Goal: Task Accomplishment & Management: Use online tool/utility

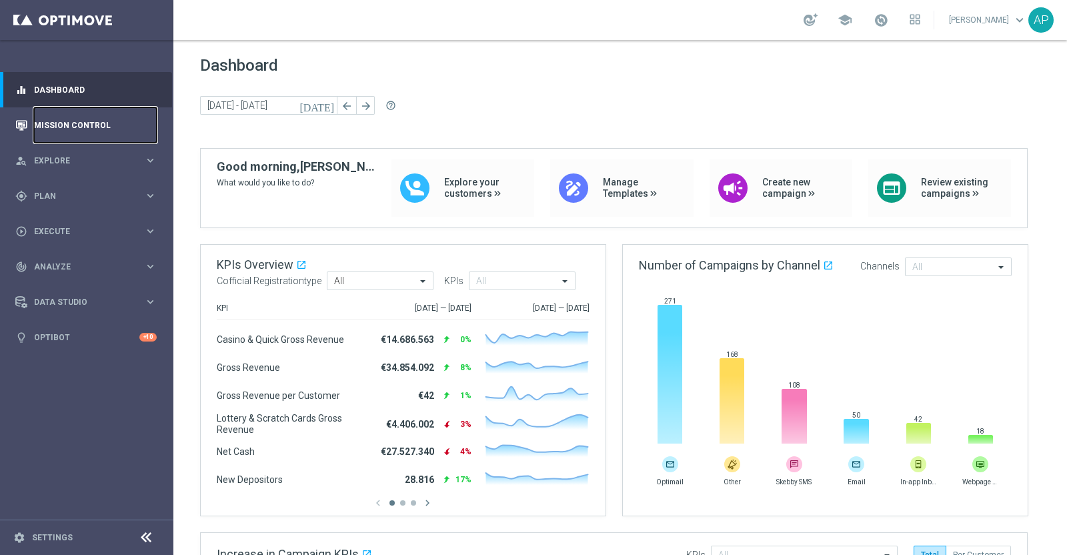
click at [57, 119] on link "Mission Control" at bounding box center [95, 124] width 123 height 35
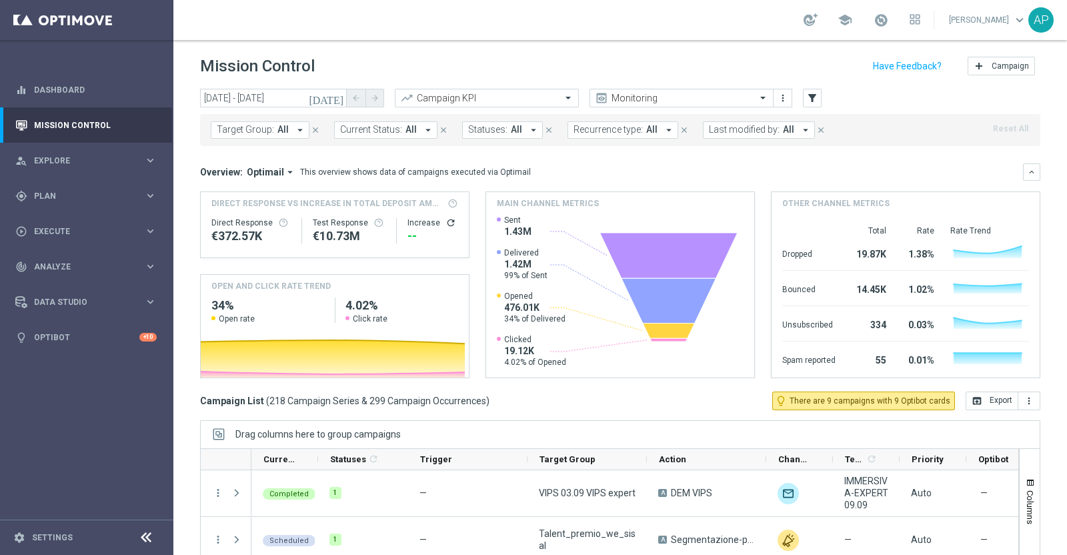
click at [338, 98] on icon "[DATE]" at bounding box center [327, 98] width 36 height 12
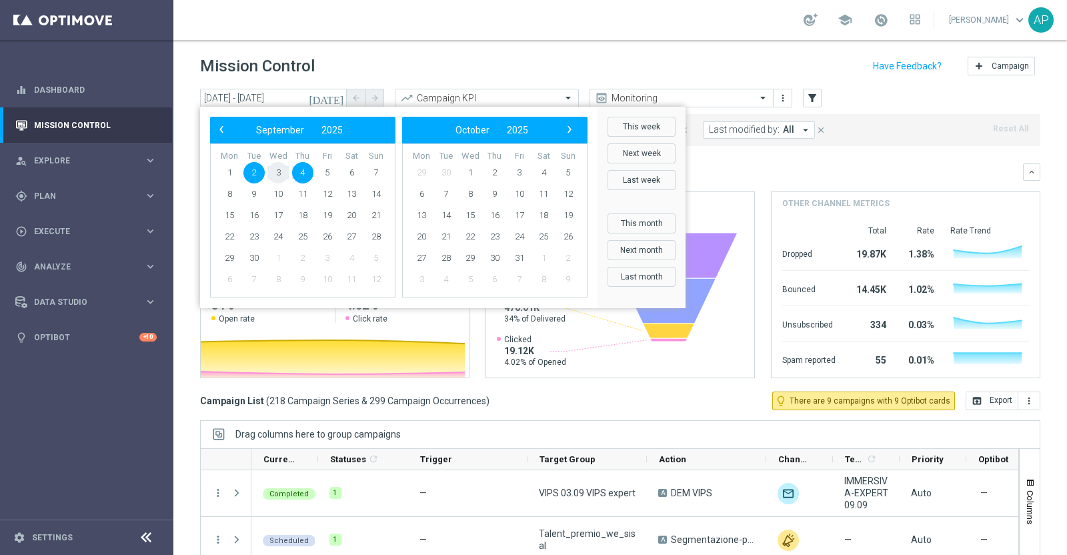
click at [277, 171] on span "3" at bounding box center [277, 172] width 21 height 21
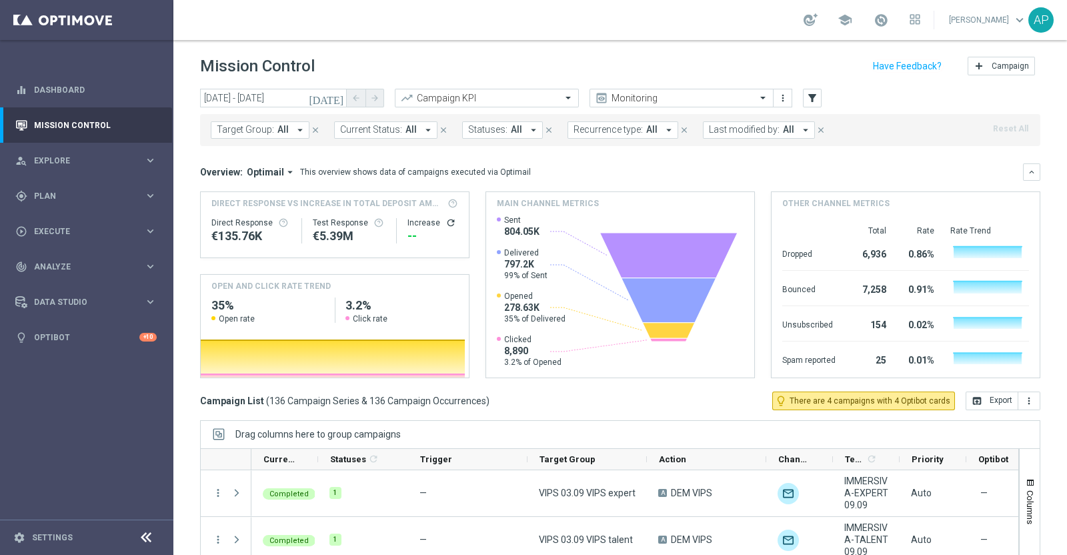
click at [338, 96] on icon "[DATE]" at bounding box center [327, 98] width 36 height 12
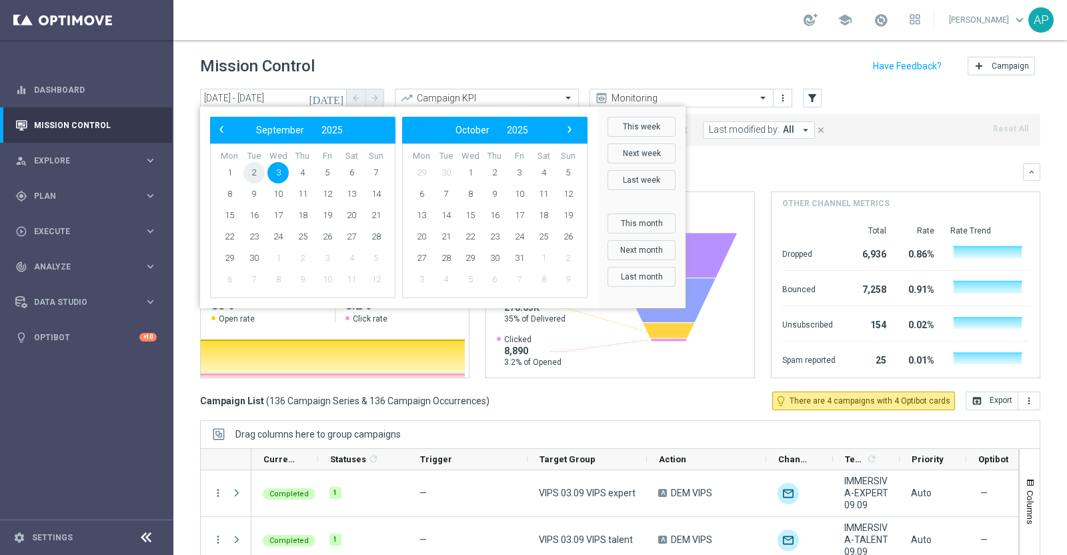
click at [257, 169] on span "2" at bounding box center [253, 172] width 21 height 21
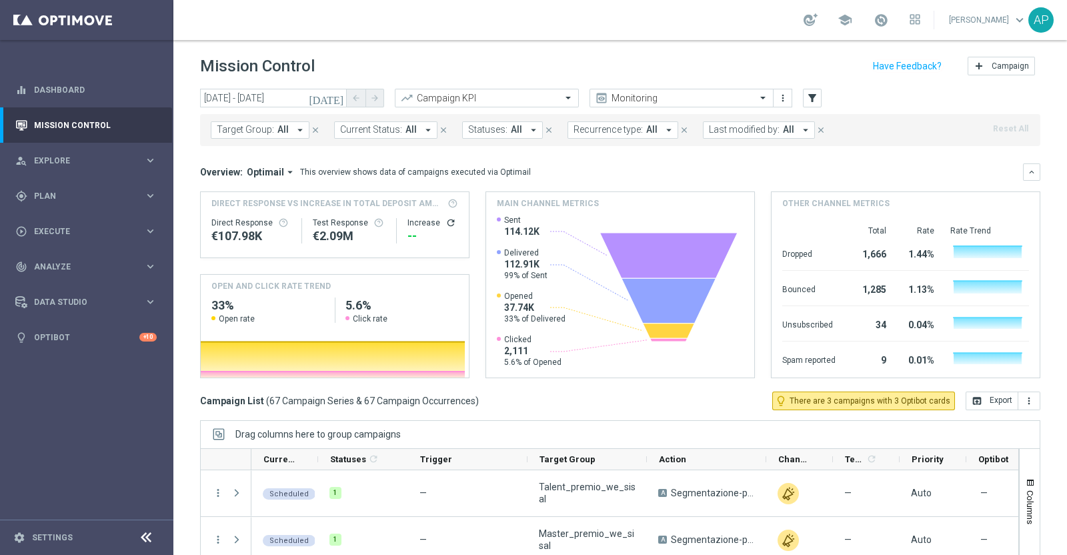
click at [340, 97] on icon "[DATE]" at bounding box center [327, 98] width 36 height 12
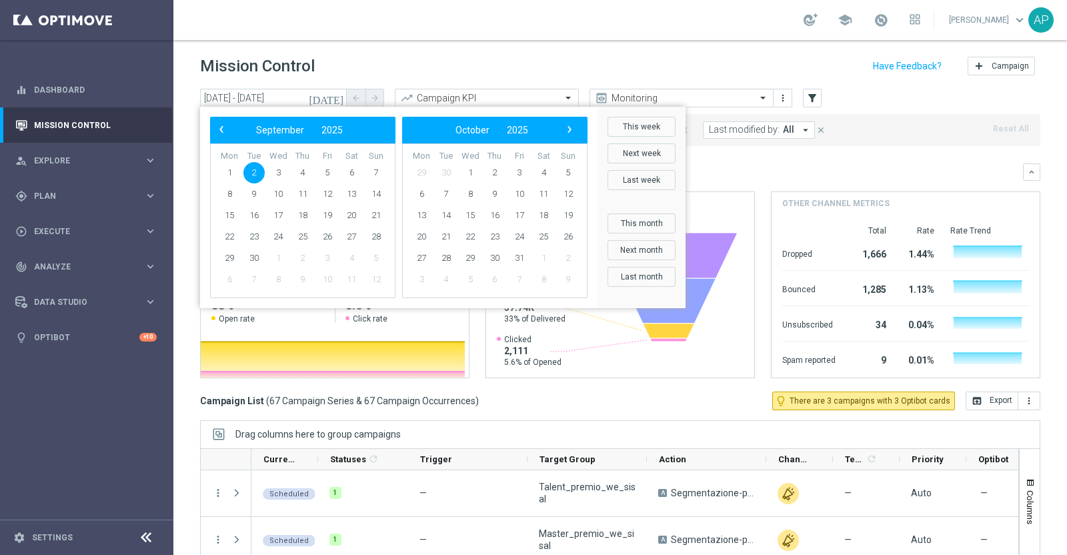
click at [254, 169] on span "2" at bounding box center [253, 172] width 21 height 21
click at [299, 174] on span "4" at bounding box center [302, 172] width 21 height 21
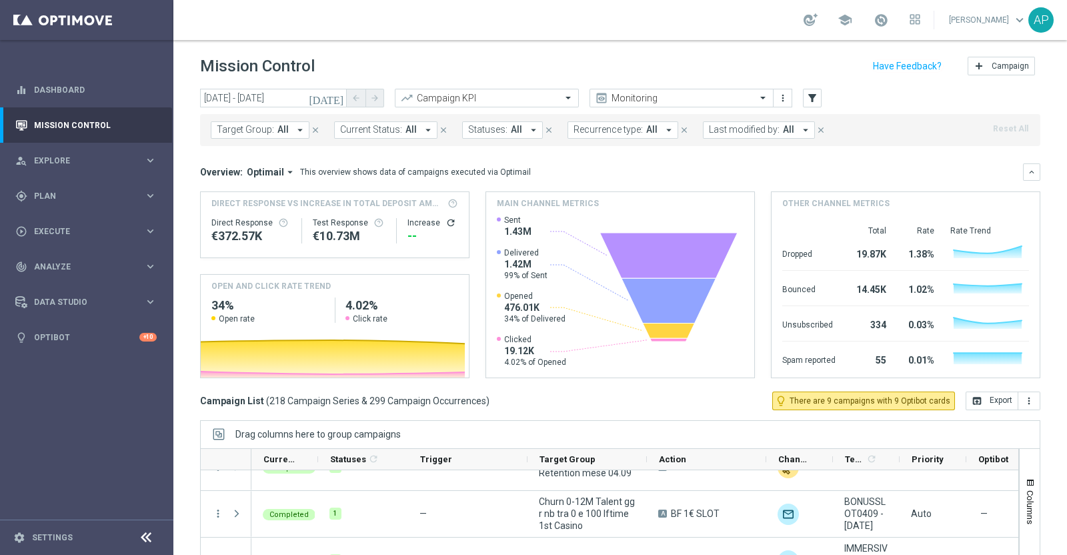
click at [338, 98] on icon "[DATE]" at bounding box center [327, 98] width 36 height 12
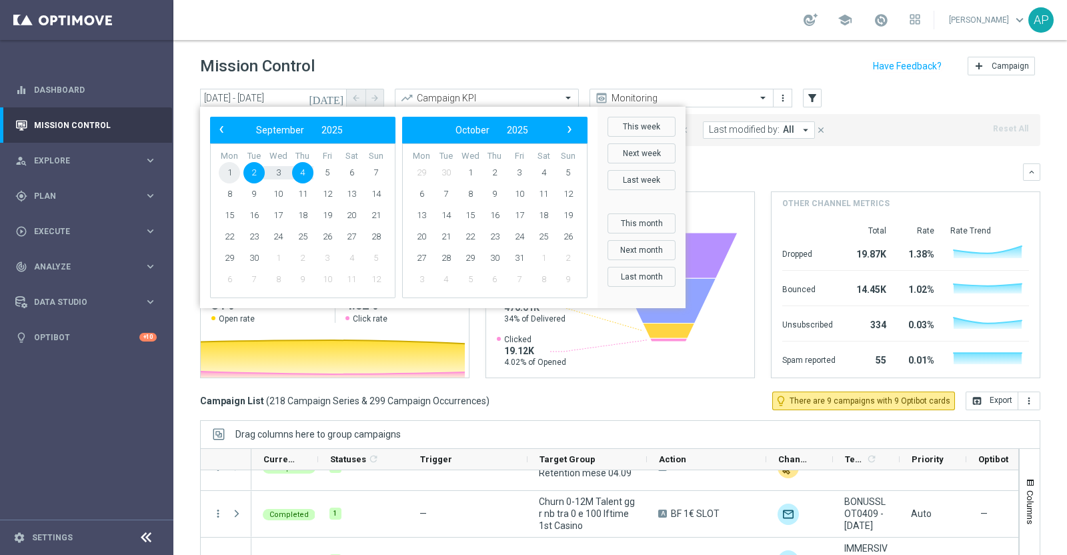
click at [229, 171] on span "1" at bounding box center [229, 172] width 21 height 21
drag, startPoint x: 312, startPoint y: 169, endPoint x: 352, endPoint y: 173, distance: 40.2
click at [352, 173] on span "6" at bounding box center [351, 172] width 21 height 21
type input "[DATE] - [DATE]"
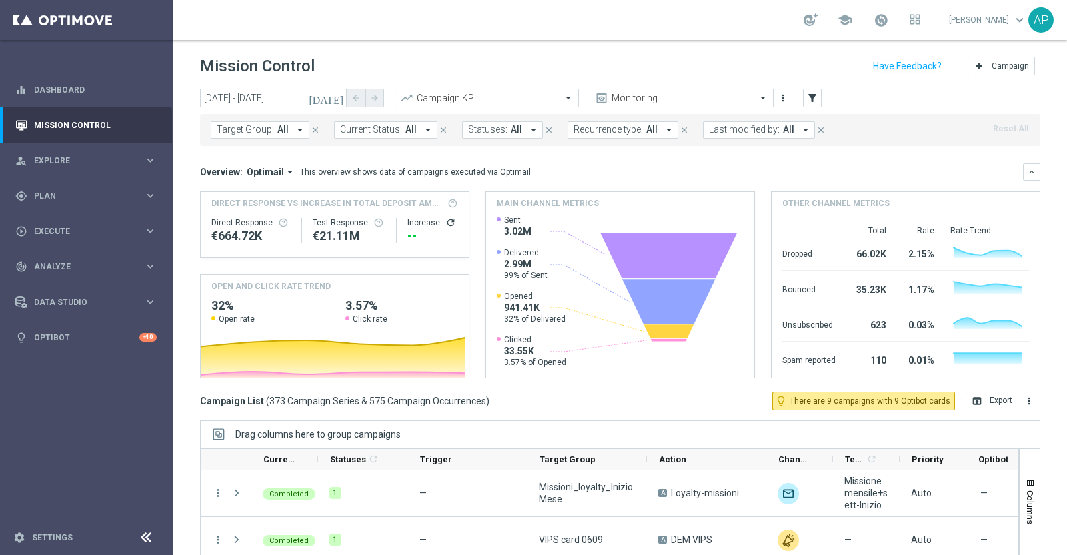
click at [540, 63] on div "Mission Control add Campaign" at bounding box center [620, 66] width 840 height 26
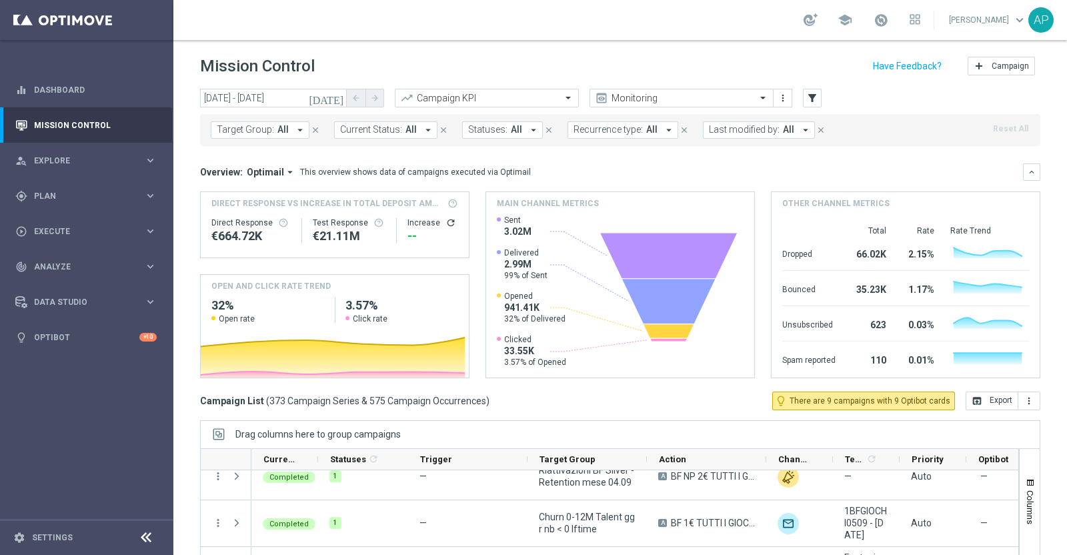
click at [730, 131] on span "Last modified by:" at bounding box center [744, 129] width 71 height 11
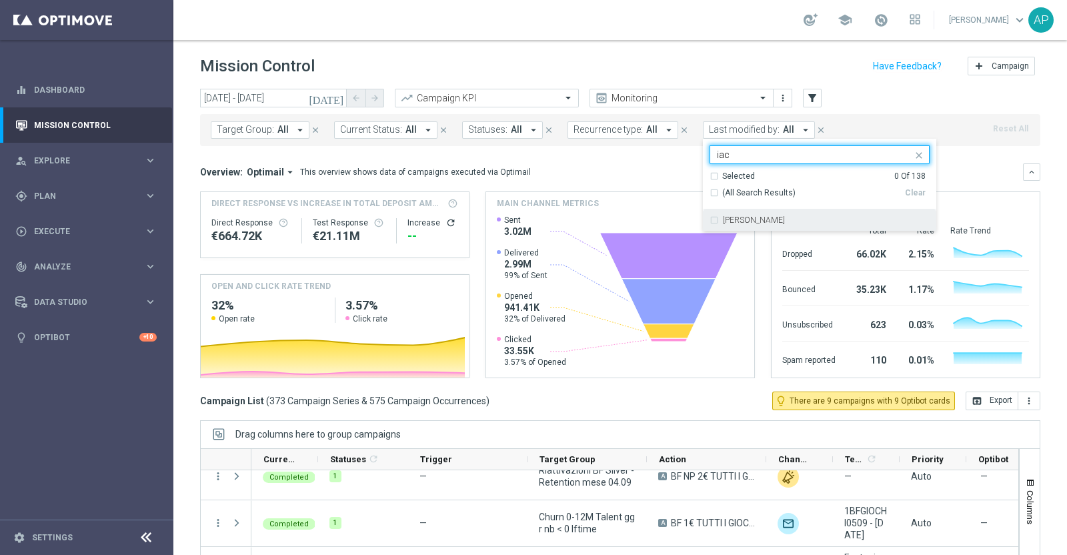
click at [728, 223] on label "[PERSON_NAME]" at bounding box center [754, 220] width 62 height 8
drag, startPoint x: 734, startPoint y: 149, endPoint x: 694, endPoint y: 155, distance: 40.4
click at [703, 155] on ng-select "[PERSON_NAME] iac Selected 1 Of 138 (All Search Results) Clear [PERSON_NAME]" at bounding box center [819, 188] width 233 height 86
click at [742, 221] on label "[PERSON_NAME]" at bounding box center [754, 220] width 62 height 8
type input "jenn"
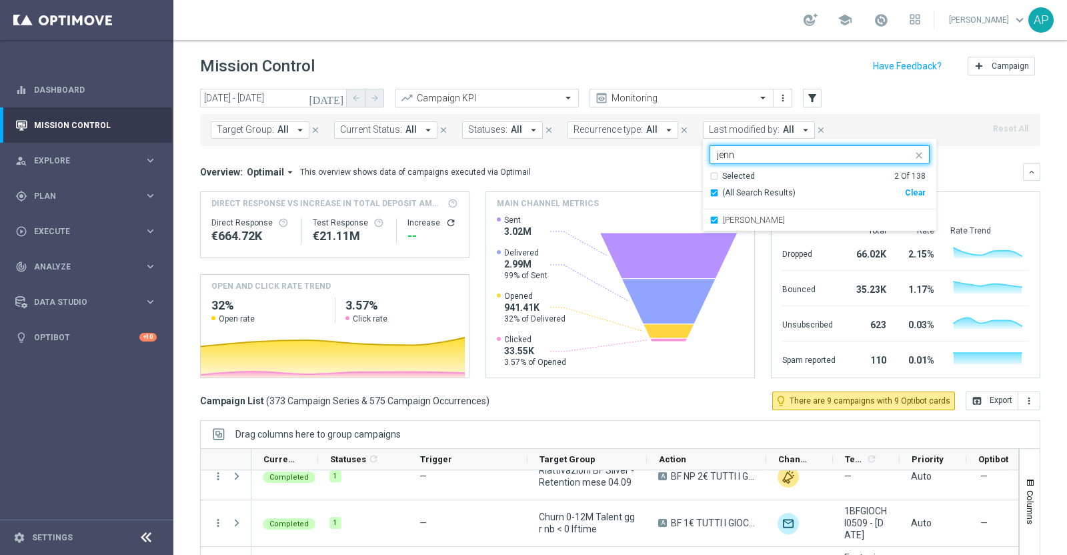
drag, startPoint x: 748, startPoint y: 157, endPoint x: 678, endPoint y: 150, distance: 69.8
click at [683, 153] on div "[DATE] [DATE] - [DATE] arrow_back arrow_forward Campaign KPI trending_up Monito…" at bounding box center [620, 316] width 894 height 454
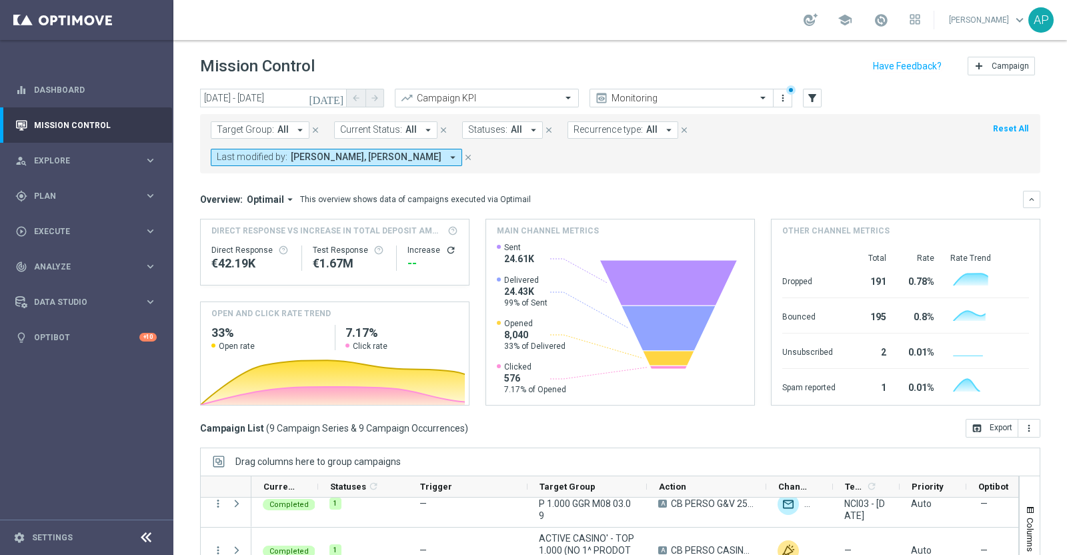
click at [237, 155] on span "Last modified by:" at bounding box center [252, 156] width 71 height 11
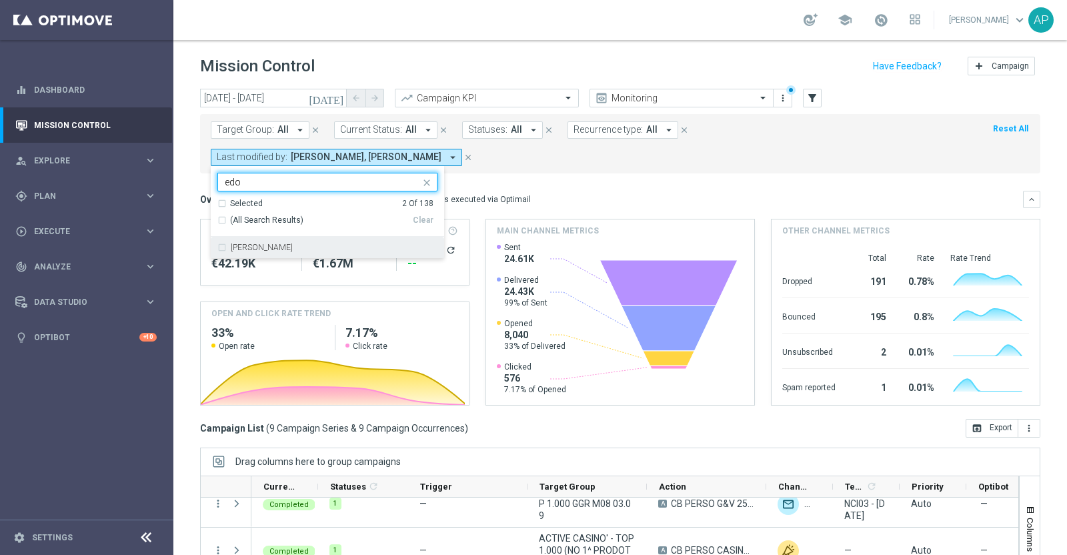
click at [251, 243] on label "[PERSON_NAME]" at bounding box center [262, 247] width 62 height 8
type input "edo"
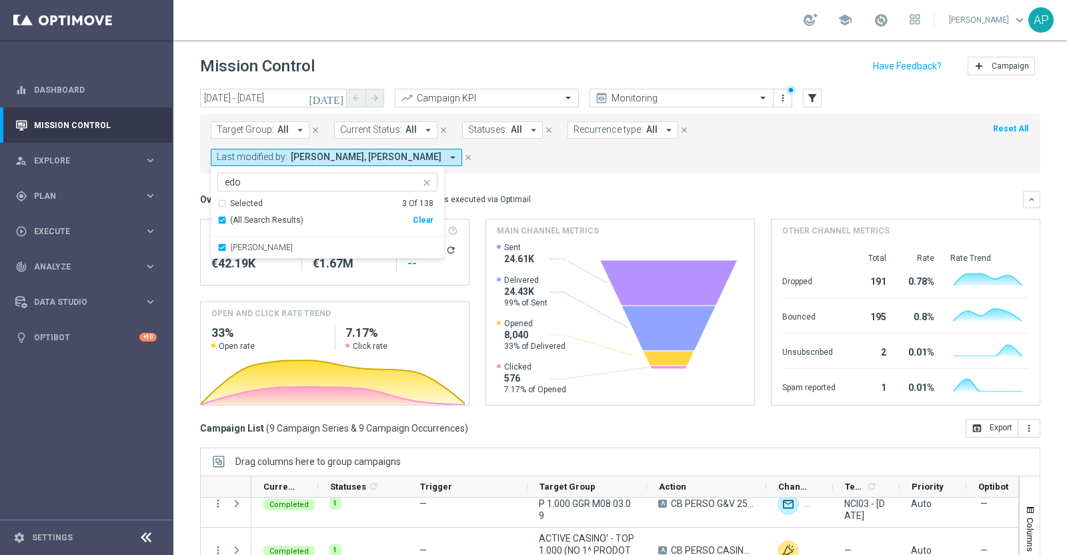
click at [848, 151] on form "Target Group: All arrow_drop_down close Current Status: All arrow_drop_down clo…" at bounding box center [591, 143] width 760 height 45
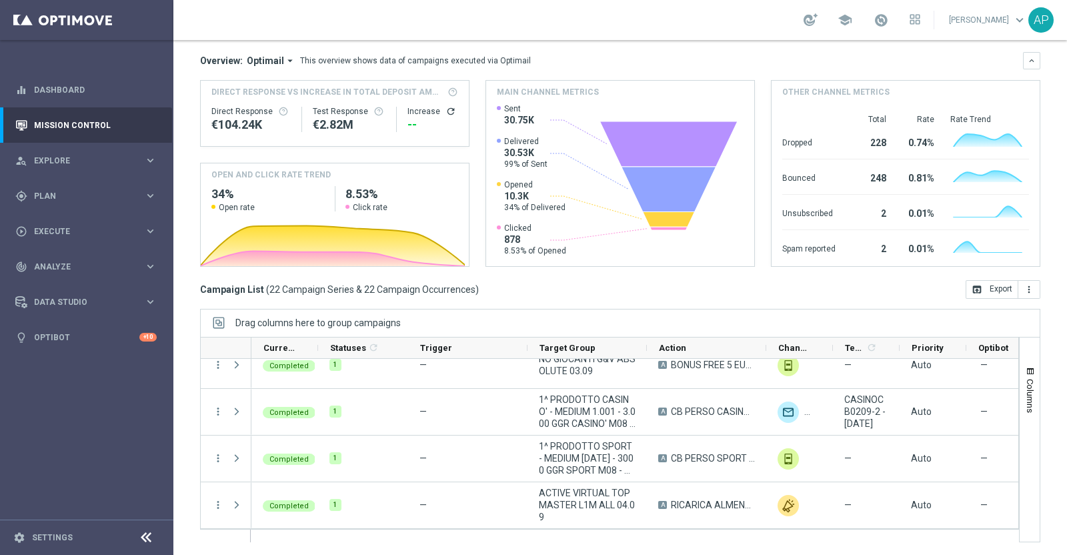
scroll to position [731, 0]
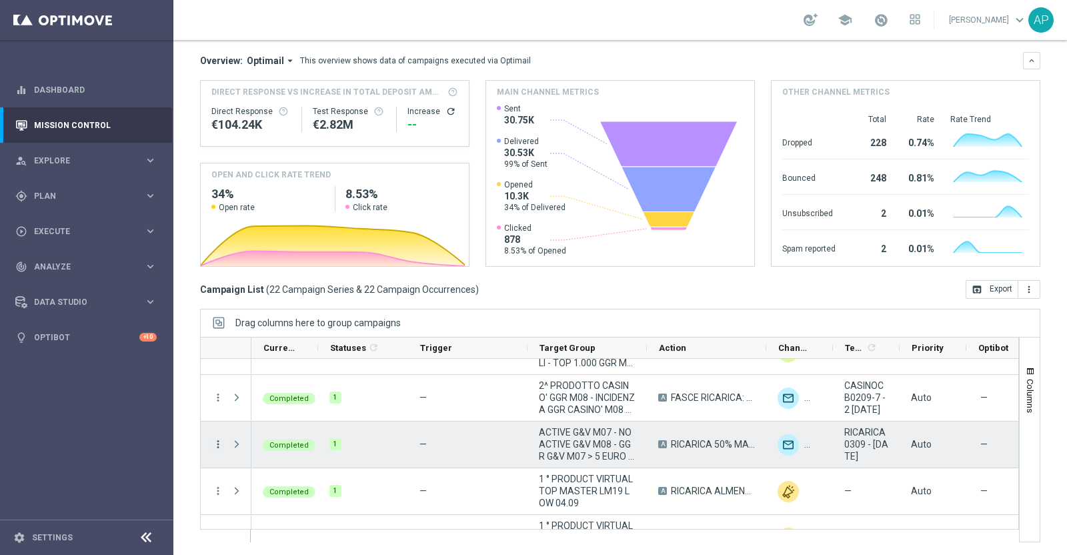
click at [213, 446] on icon "more_vert" at bounding box center [218, 444] width 12 height 12
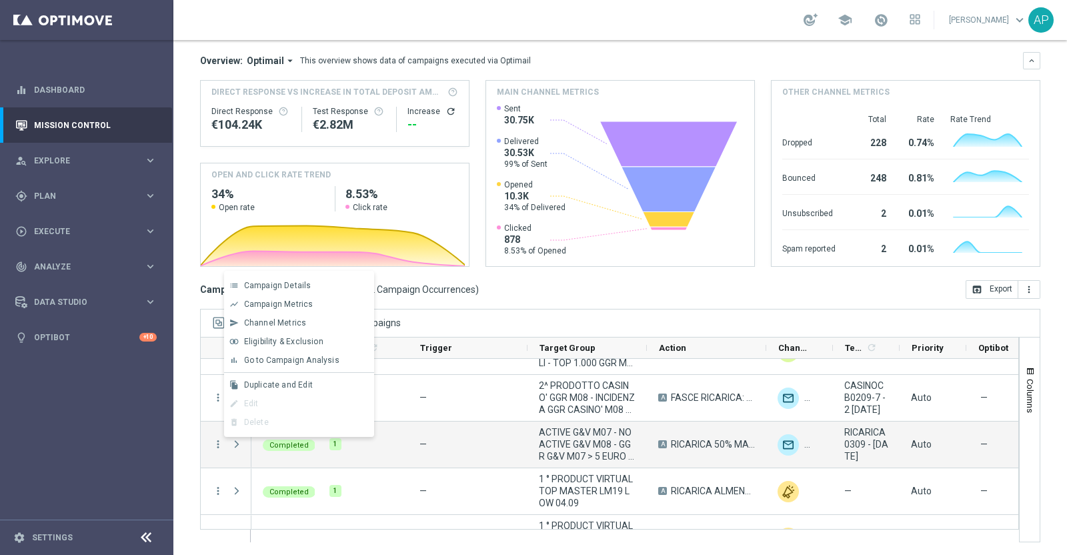
click at [307, 356] on span "Go to Campaign Analysis" at bounding box center [291, 360] width 95 height 9
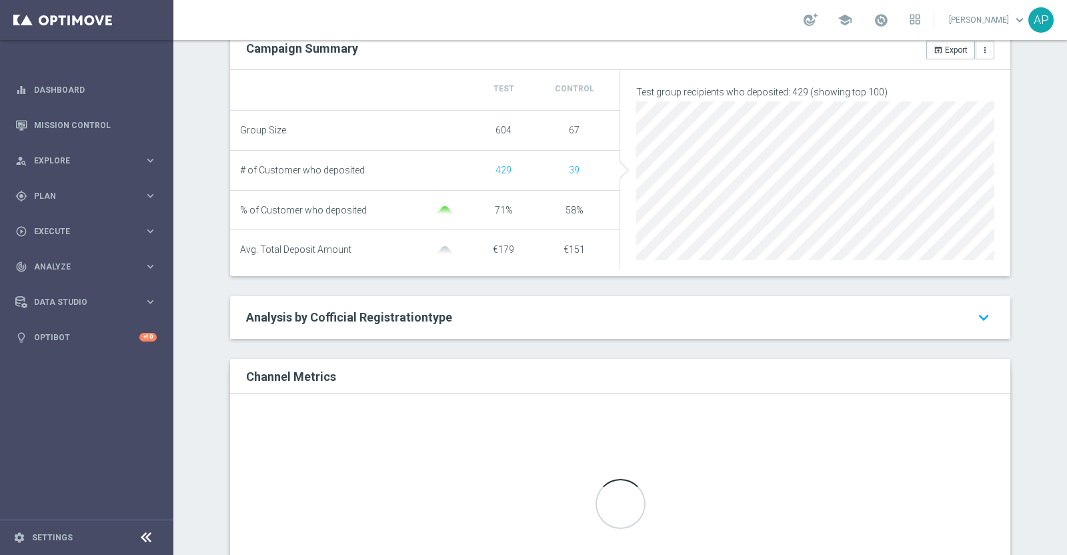
scroll to position [333, 0]
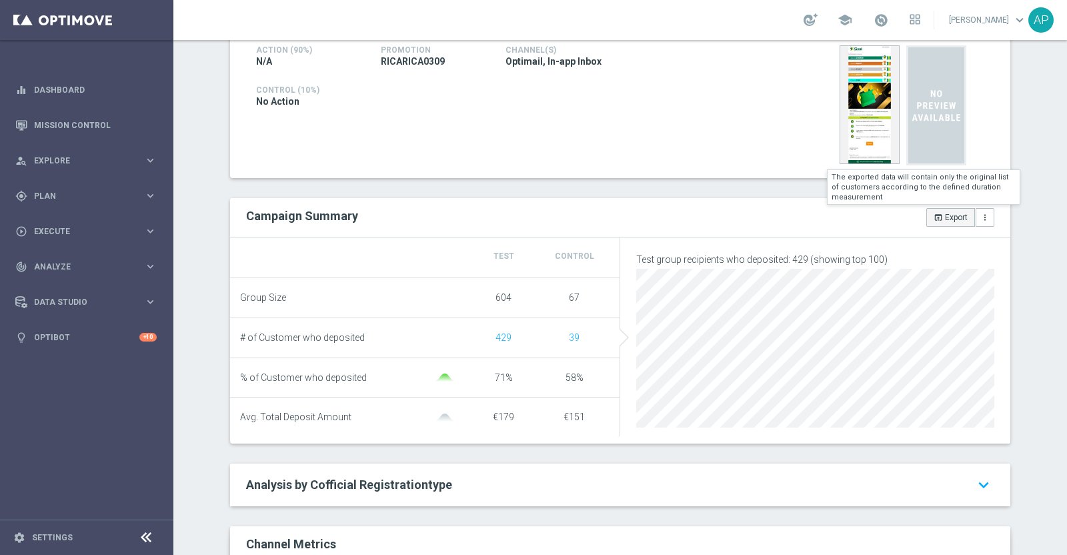
click at [945, 212] on button "open_in_browser Export" at bounding box center [951, 217] width 49 height 19
